Goal: Task Accomplishment & Management: Use online tool/utility

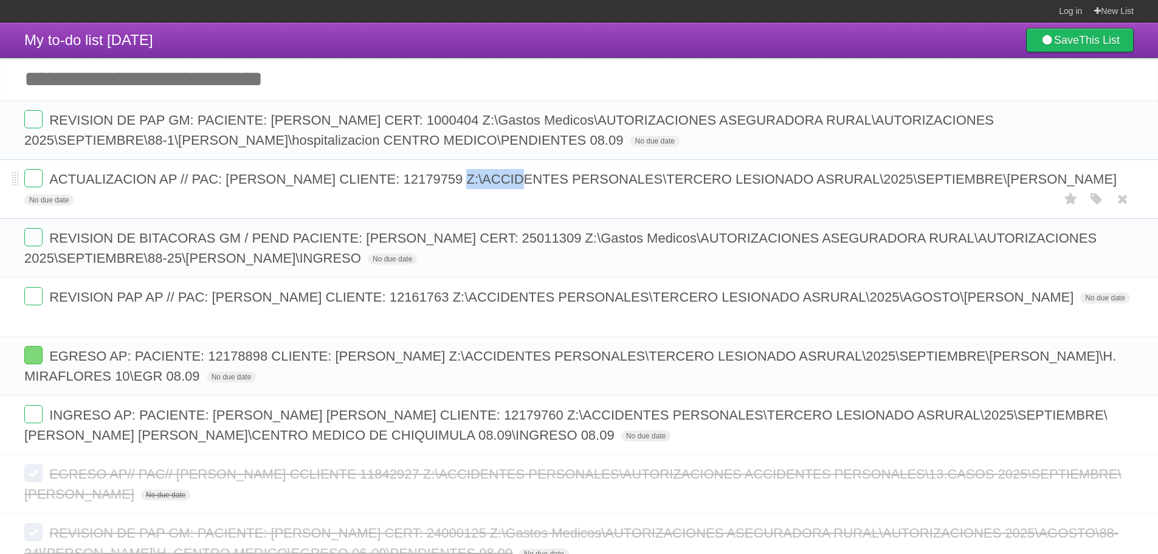
copy span "12179759"
drag, startPoint x: 504, startPoint y: 181, endPoint x: 560, endPoint y: 179, distance: 55.9
click at [560, 179] on span "ACTUALIZACION AP // PAC: [PERSON_NAME] CLIENTE: 12179759 Z:\ACCIDENTES PERSONAL…" at bounding box center [584, 178] width 1070 height 15
click at [1091, 202] on icon "button" at bounding box center [1096, 199] width 17 height 16
click at [995, 200] on label "Blue" at bounding box center [993, 198] width 13 height 13
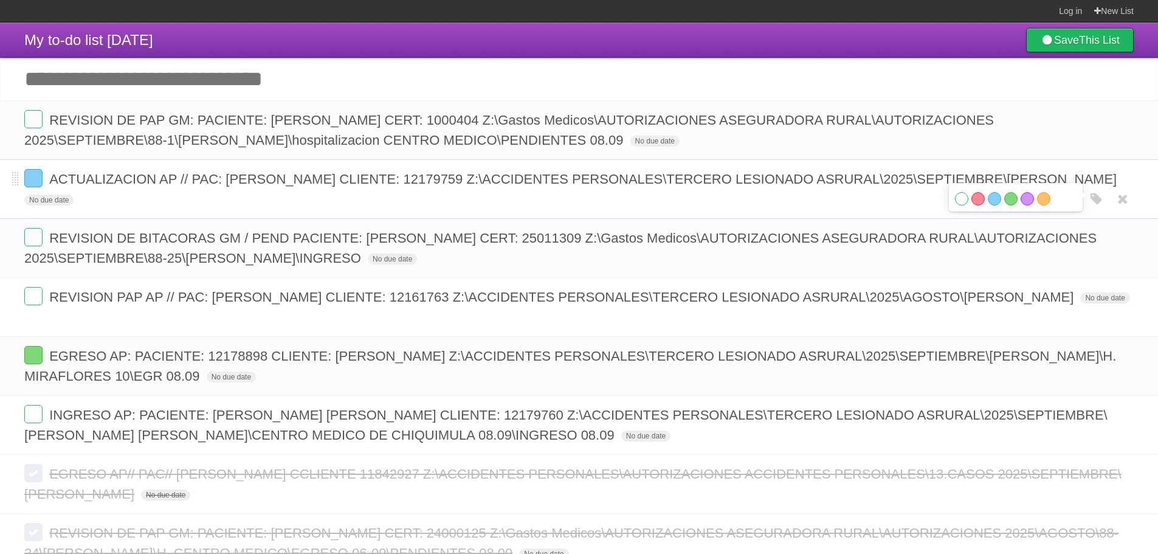
copy span "Z:\ACCIDENTES PERSONALES\TERCERO LESIONADO ASRURAL\2025\SEPTIEMBRE\ERIBERTO GAR…"
drag, startPoint x: 569, startPoint y: 179, endPoint x: 427, endPoint y: 200, distance: 143.8
click at [427, 187] on span "ACTUALIZACION AP // PAC: [PERSON_NAME] CLIENTE: 12179759 Z:\ACCIDENTES PERSONAL…" at bounding box center [584, 178] width 1070 height 15
click at [35, 178] on label at bounding box center [33, 178] width 18 height 18
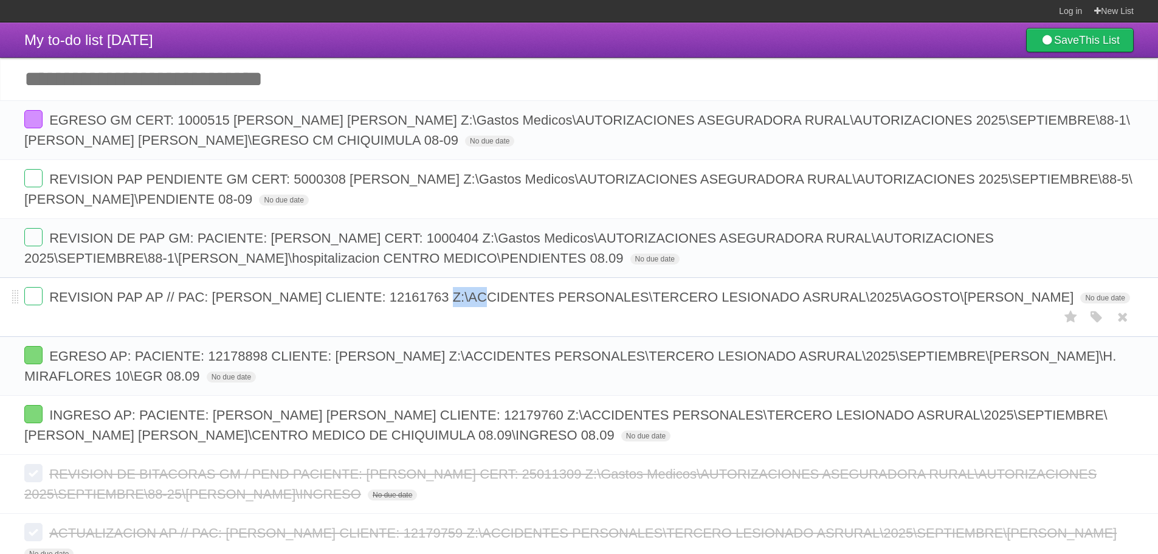
copy span "12161763"
drag, startPoint x: 517, startPoint y: 302, endPoint x: 458, endPoint y: 304, distance: 59.0
click at [458, 304] on span "REVISION PAP AP // PAC: [PERSON_NAME] CLIENTE: 12161763 Z:\ACCIDENTES PERSONALE…" at bounding box center [562, 296] width 1027 height 15
click at [1097, 318] on icon "button" at bounding box center [1096, 317] width 17 height 16
click at [993, 321] on label "Blue" at bounding box center [993, 316] width 13 height 13
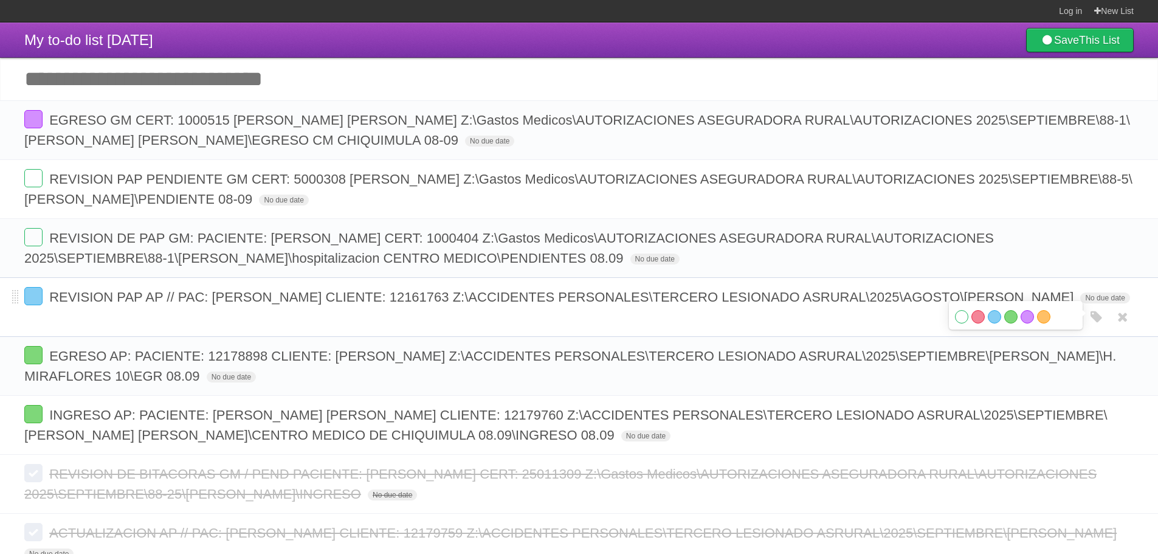
copy span "Z:\ACCIDENTES PERSONALES\TERCERO LESIONADO ASRURAL\2025\AGOSTO\CLARA LUZ LOPEZ …"
drag, startPoint x: 126, startPoint y: 318, endPoint x: 526, endPoint y: 293, distance: 400.6
click at [526, 293] on span "REVISION PAP AP // PAC: [PERSON_NAME] CLIENTE: 12161763 Z:\ACCIDENTES PERSONALE…" at bounding box center [562, 296] width 1027 height 15
click at [35, 304] on label at bounding box center [33, 296] width 18 height 18
